Goal: Use online tool/utility: Utilize a website feature to perform a specific function

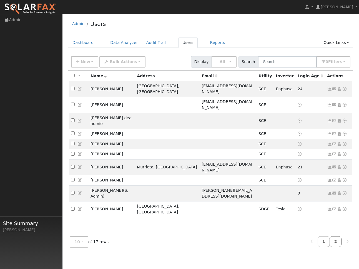
click at [335, 241] on link "2" at bounding box center [336, 241] width 12 height 11
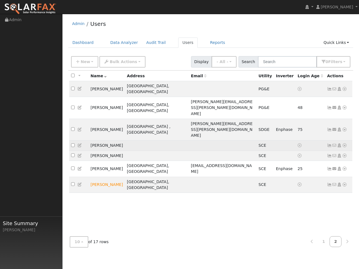
click at [106, 141] on td "[PERSON_NAME]" at bounding box center [107, 146] width 36 height 10
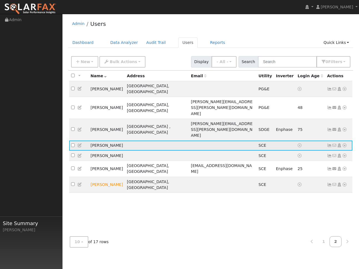
click at [327, 143] on icon at bounding box center [329, 145] width 5 height 4
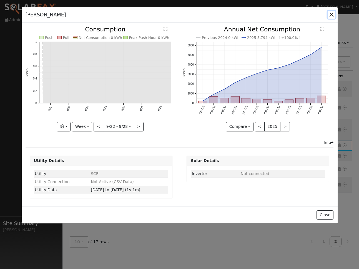
click at [328, 15] on button "button" at bounding box center [332, 15] width 8 height 8
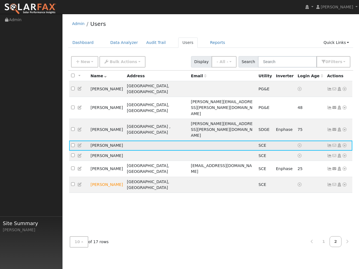
click at [345, 143] on icon at bounding box center [344, 145] width 5 height 4
click at [321, 151] on link "Data Analyzer" at bounding box center [326, 155] width 40 height 8
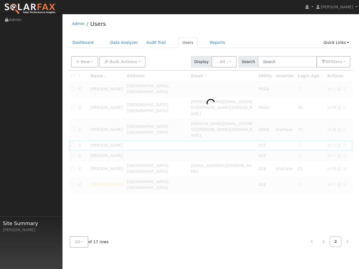
click at [343, 118] on div at bounding box center [210, 151] width 285 height 161
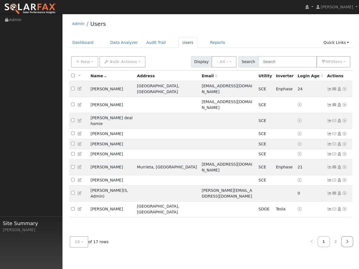
click at [347, 242] on icon at bounding box center [347, 241] width 2 height 4
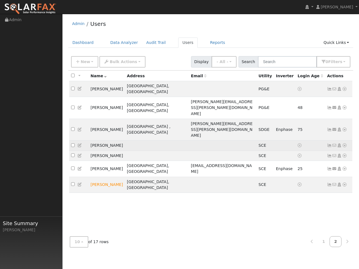
click at [344, 143] on icon at bounding box center [344, 145] width 5 height 4
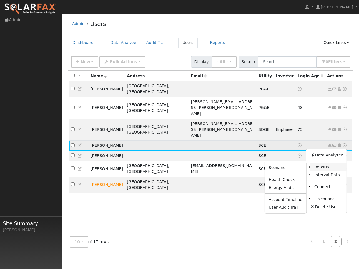
click at [324, 163] on link "Reports" at bounding box center [329, 167] width 36 height 8
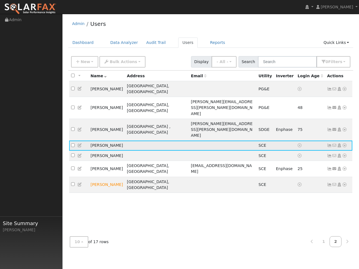
click at [345, 143] on icon at bounding box center [344, 145] width 5 height 4
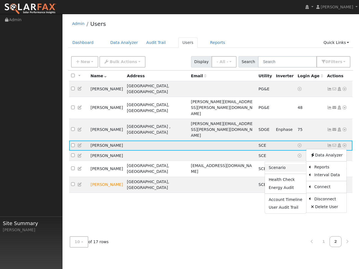
click at [289, 164] on link "Scenario" at bounding box center [285, 168] width 41 height 8
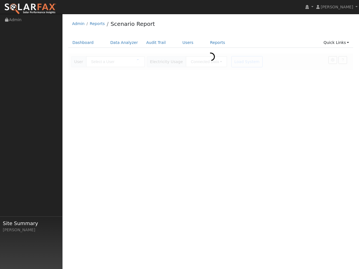
type input "[PERSON_NAME]"
type input "Southern [US_STATE] Edison"
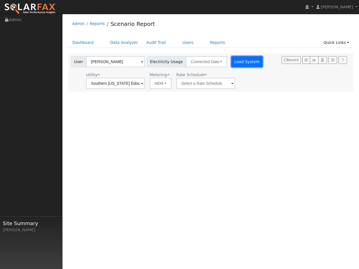
click at [235, 64] on button "Load System" at bounding box center [247, 61] width 32 height 11
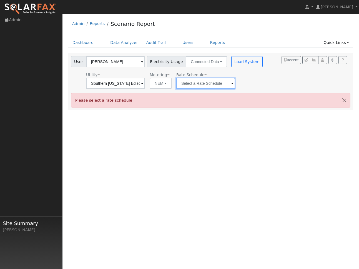
click at [192, 83] on input "text" at bounding box center [205, 83] width 59 height 11
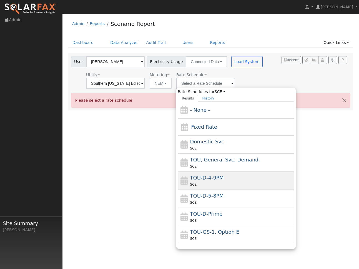
click at [203, 176] on span "TOU-D-4-9PM" at bounding box center [207, 178] width 34 height 6
type input "TOU-D-4-9PM"
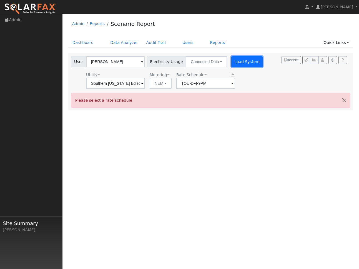
click at [237, 65] on button "Load System" at bounding box center [247, 61] width 32 height 11
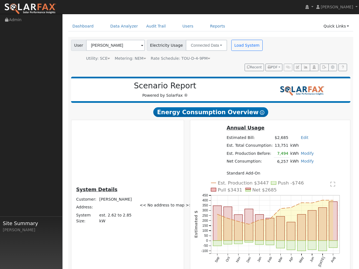
scroll to position [42, 0]
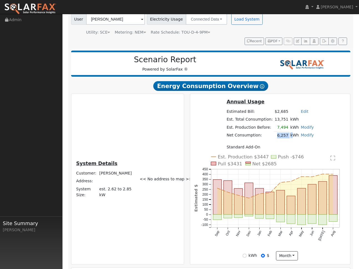
drag, startPoint x: 228, startPoint y: 147, endPoint x: 241, endPoint y: 149, distance: 13.7
click at [241, 139] on tr "Net Consumption: 6,257 kWh Modify Add Consumption Remove Existing Solar System …" at bounding box center [270, 135] width 89 height 8
click at [239, 151] on table "Annual Usage Estimated Bill: $2,685 Edit Estimated Bill $ Annual Est. Total Con…" at bounding box center [270, 124] width 89 height 53
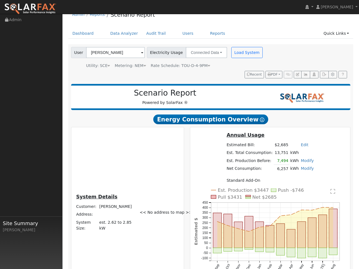
scroll to position [0, 0]
